Goal: Task Accomplishment & Management: Complete application form

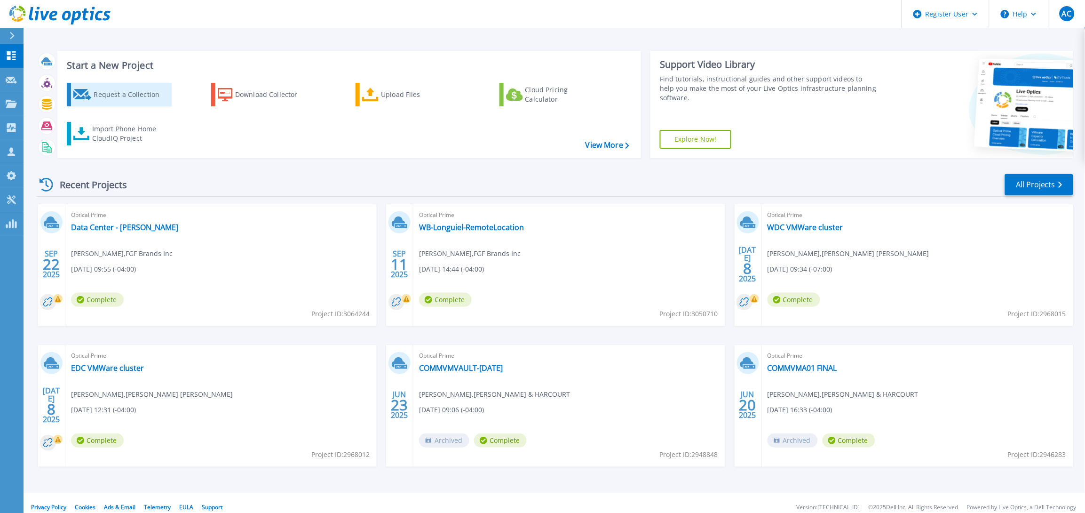
click at [139, 88] on div "Request a Collection" at bounding box center [131, 94] width 75 height 19
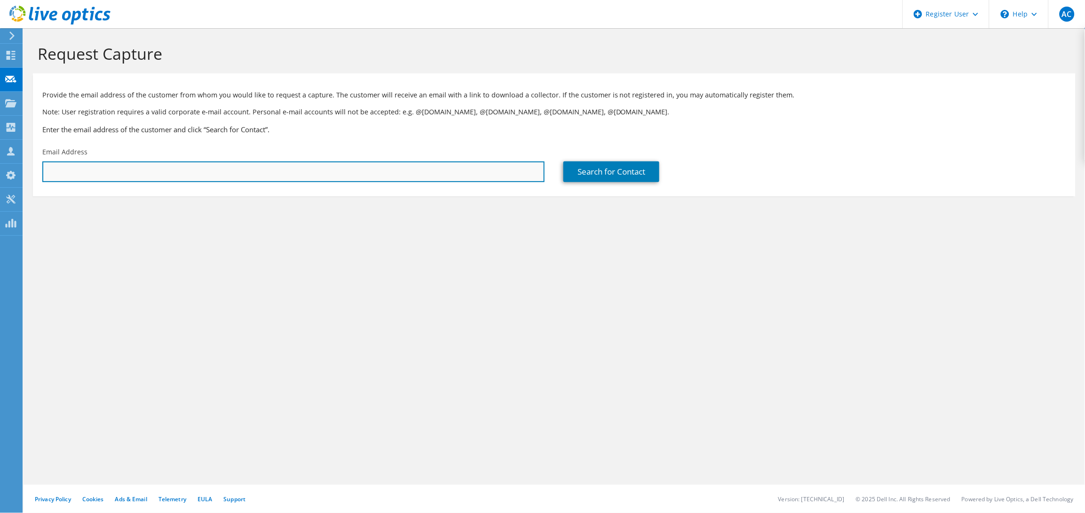
click at [394, 168] on input "text" at bounding box center [293, 171] width 502 height 21
paste input "[EMAIL_ADDRESS][DOMAIN_NAME]"
type input "[EMAIL_ADDRESS][DOMAIN_NAME]"
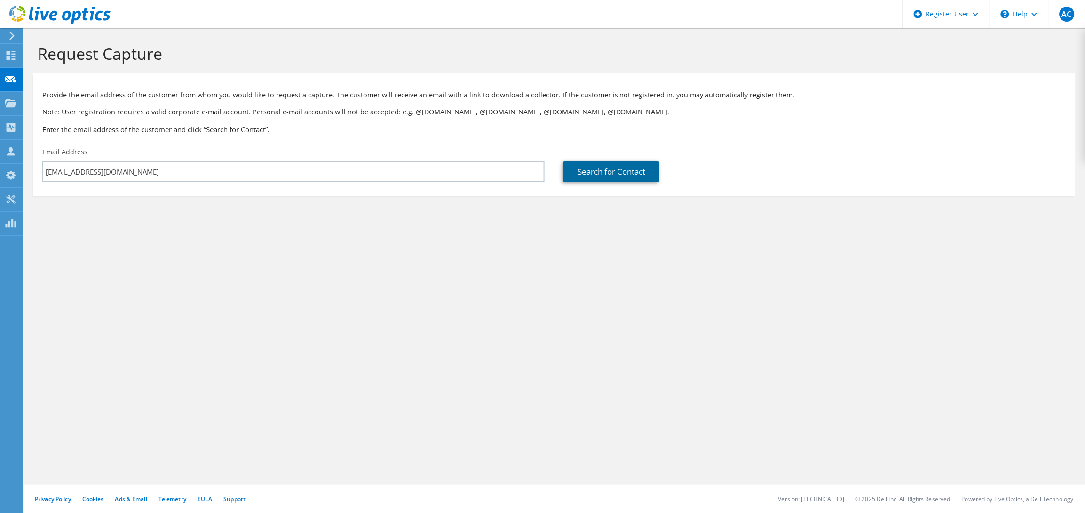
click at [638, 175] on link "Search for Contact" at bounding box center [612, 171] width 96 height 21
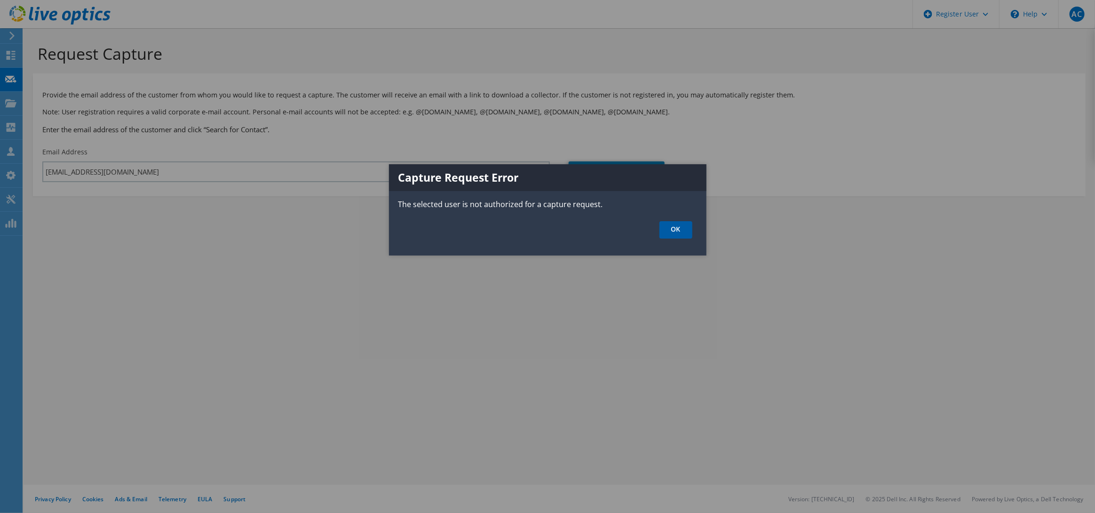
click at [687, 225] on link "OK" at bounding box center [676, 229] width 33 height 17
